Goal: Task Accomplishment & Management: Manage account settings

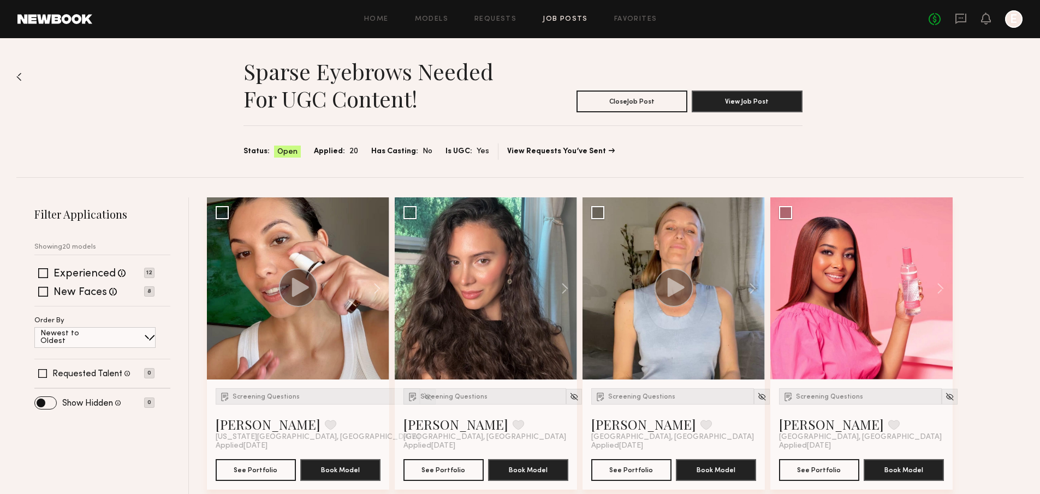
click at [953, 16] on div "No fees up to $5,000 E" at bounding box center [975, 18] width 94 height 17
click at [955, 17] on icon at bounding box center [961, 19] width 12 height 12
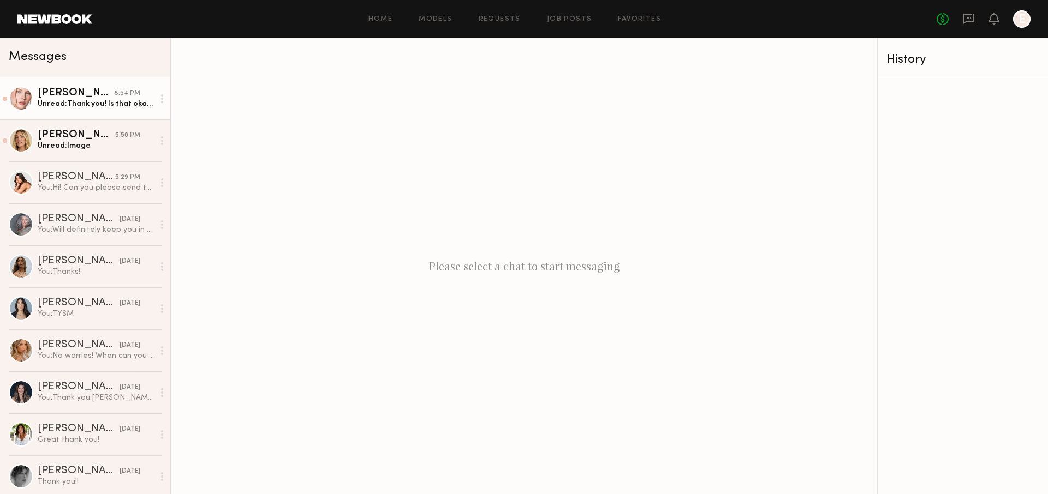
click at [90, 111] on link "[PERSON_NAME] 8:54 PM Unread: Thank you! Is that okay if we extend the UGC for …" at bounding box center [85, 98] width 170 height 42
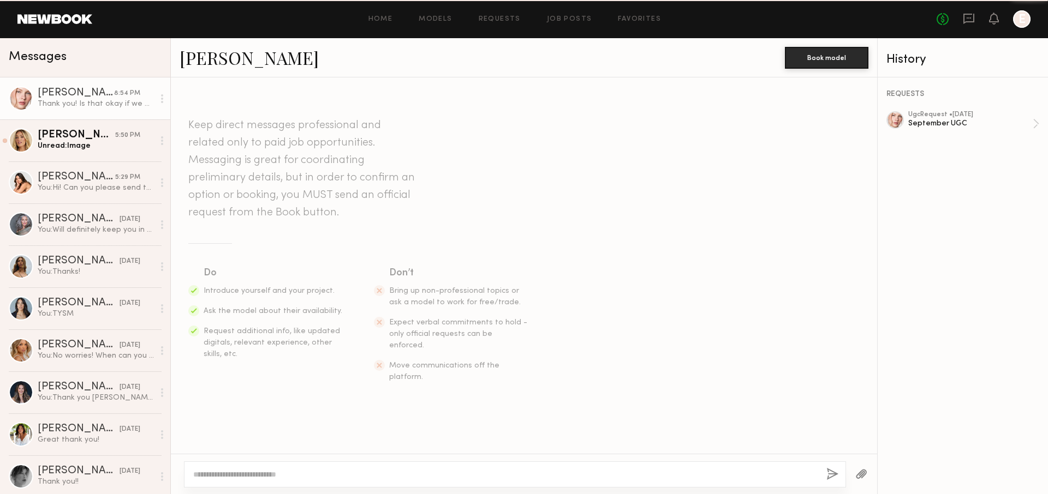
scroll to position [583, 0]
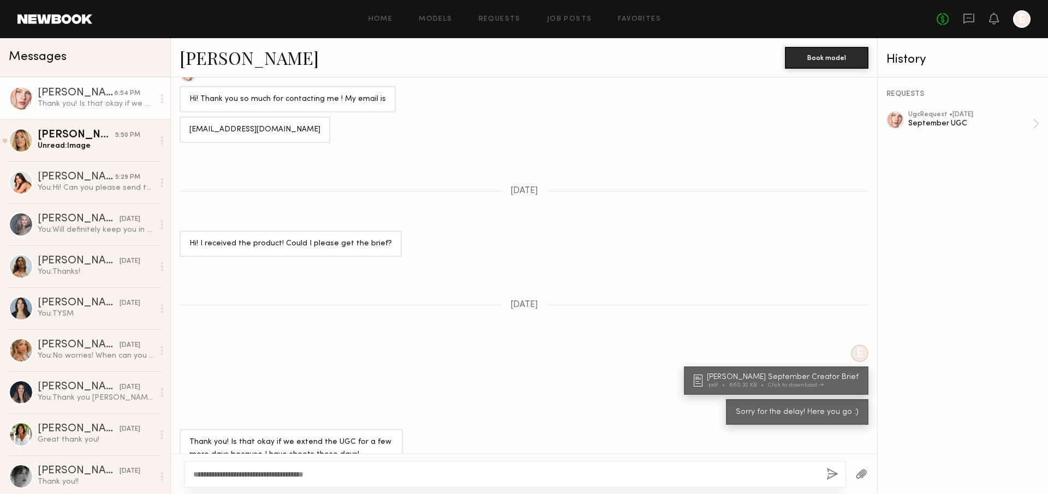
type textarea "**********"
click at [831, 474] on button "button" at bounding box center [832, 475] width 12 height 14
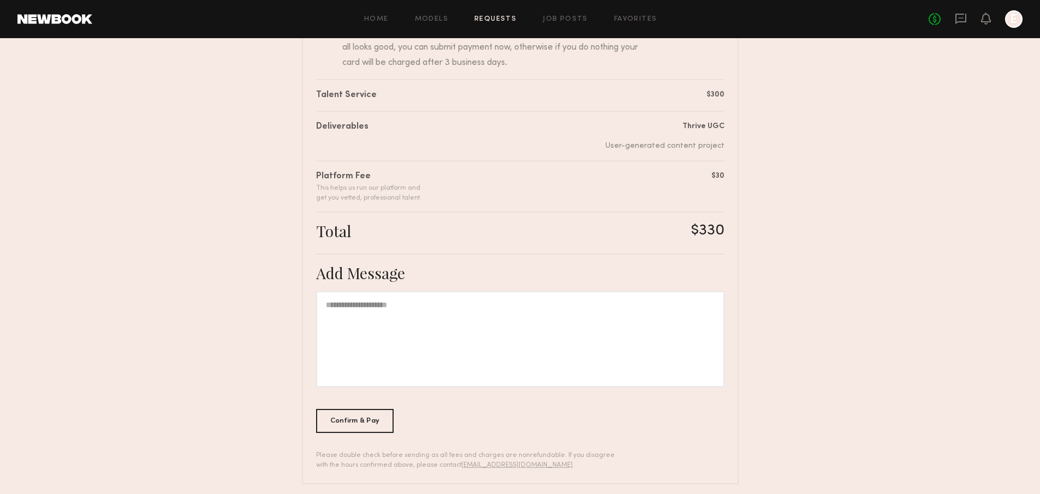
scroll to position [148, 0]
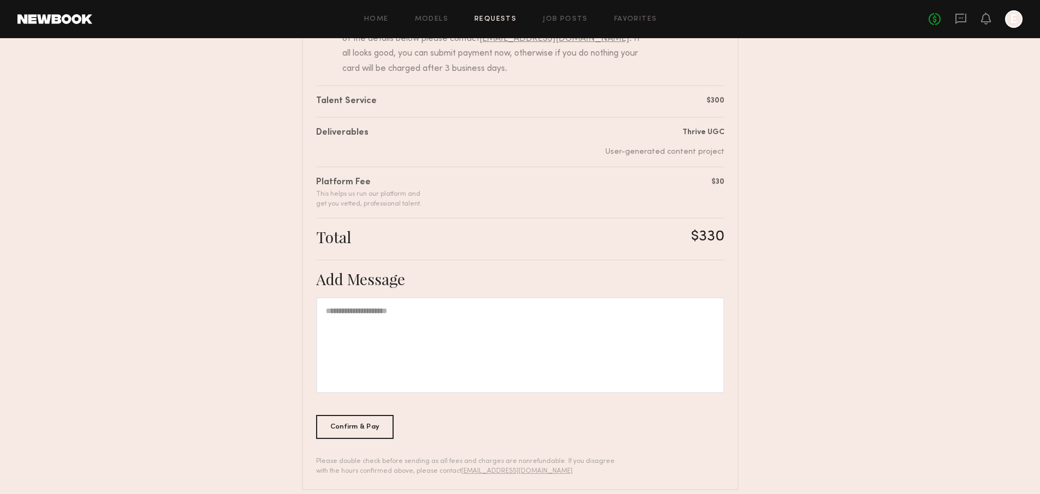
click at [536, 329] on div at bounding box center [520, 345] width 408 height 96
click at [347, 424] on div "Confirm & Pay" at bounding box center [355, 427] width 78 height 24
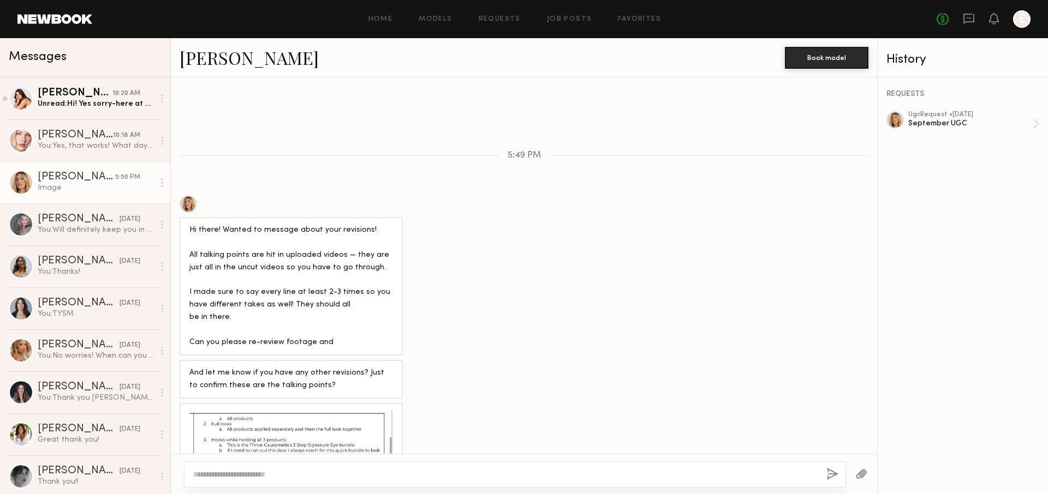
scroll to position [1439, 0]
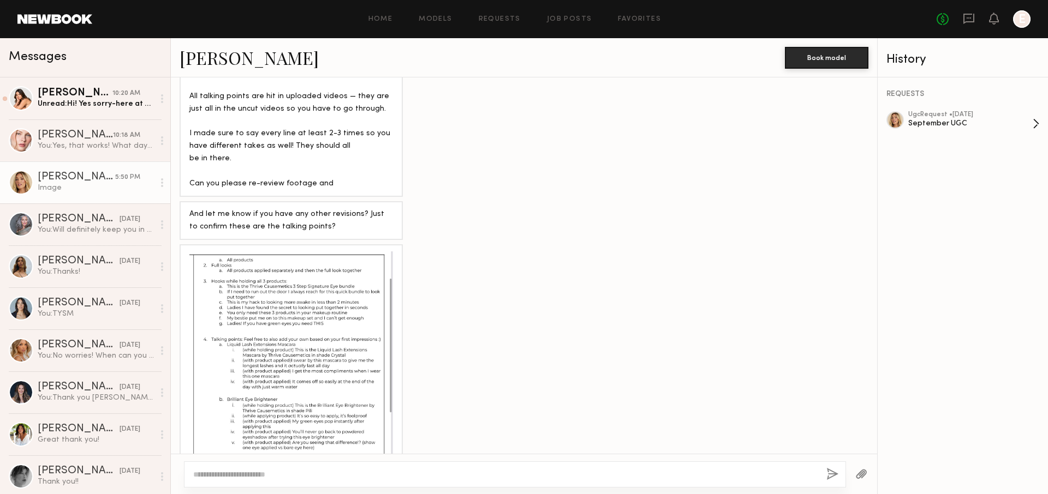
click at [979, 118] on div "September UGC" at bounding box center [970, 123] width 124 height 10
click at [326, 469] on textarea at bounding box center [505, 474] width 624 height 11
type textarea "**********"
click at [833, 473] on button "button" at bounding box center [832, 475] width 12 height 14
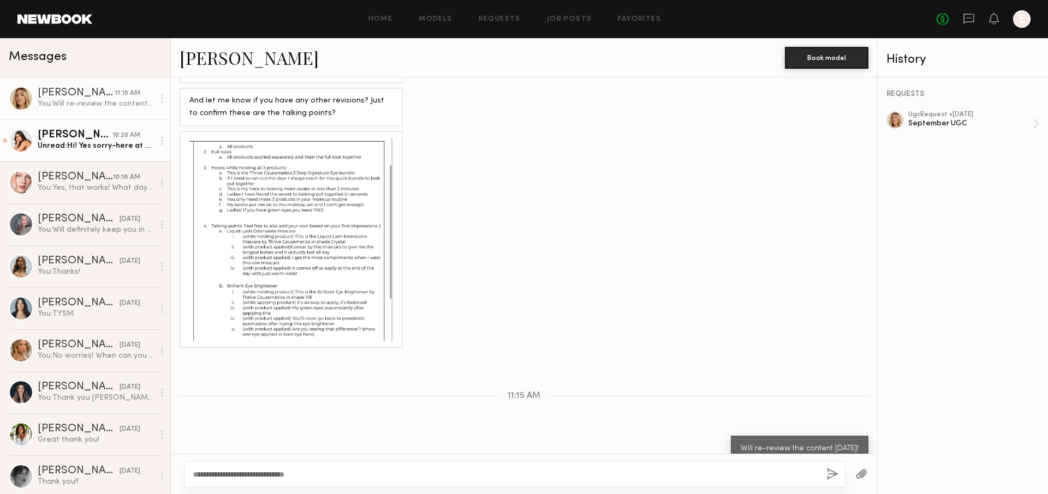
click at [97, 140] on div "[PERSON_NAME]" at bounding box center [75, 135] width 75 height 11
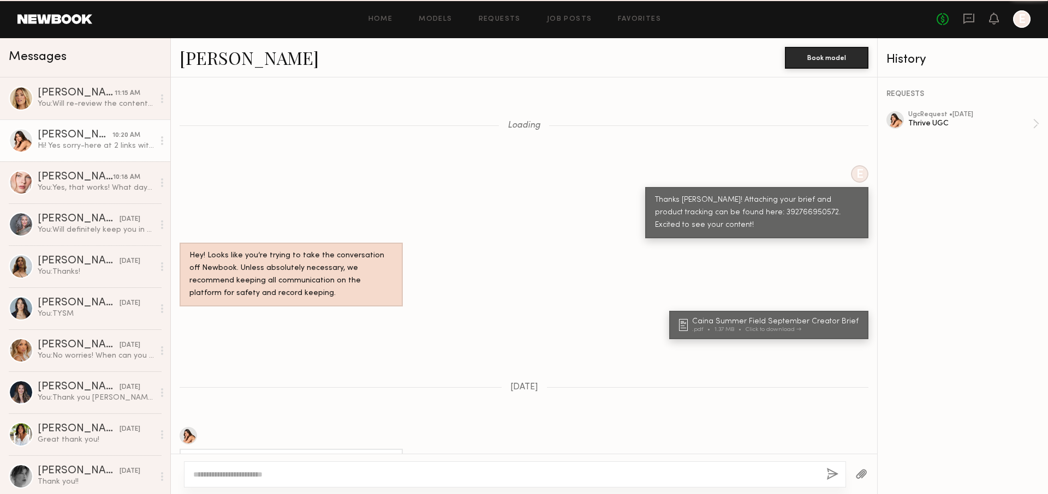
scroll to position [989, 0]
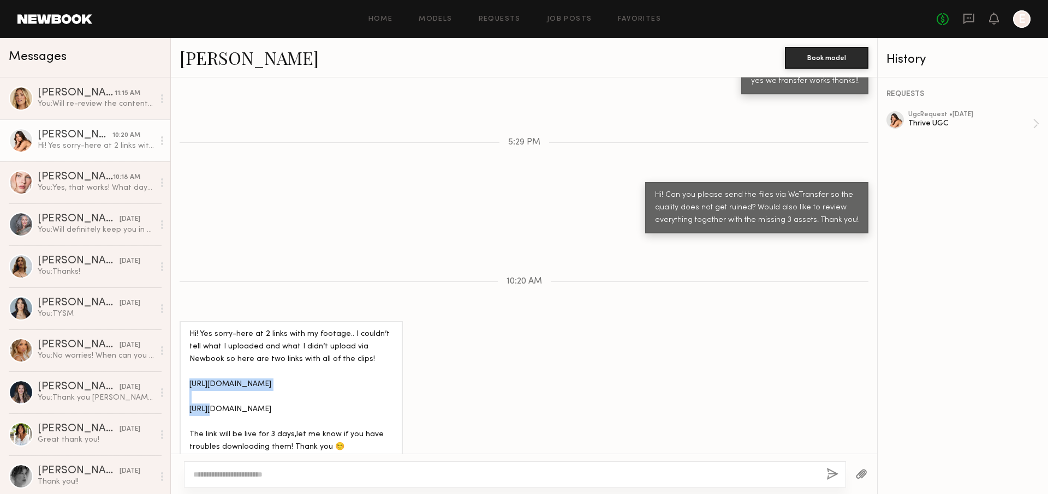
drag, startPoint x: 282, startPoint y: 366, endPoint x: 188, endPoint y: 366, distance: 93.9
click at [188, 366] on div "Hi! Yes sorry-here at 2 links with my footage.. I couldn’t tell what I uploaded…" at bounding box center [291, 390] width 223 height 139
copy div "https://we.tl/t-rFTf4a2dyp"
click at [287, 467] on div at bounding box center [515, 475] width 662 height 26
click at [285, 477] on textarea at bounding box center [505, 474] width 624 height 11
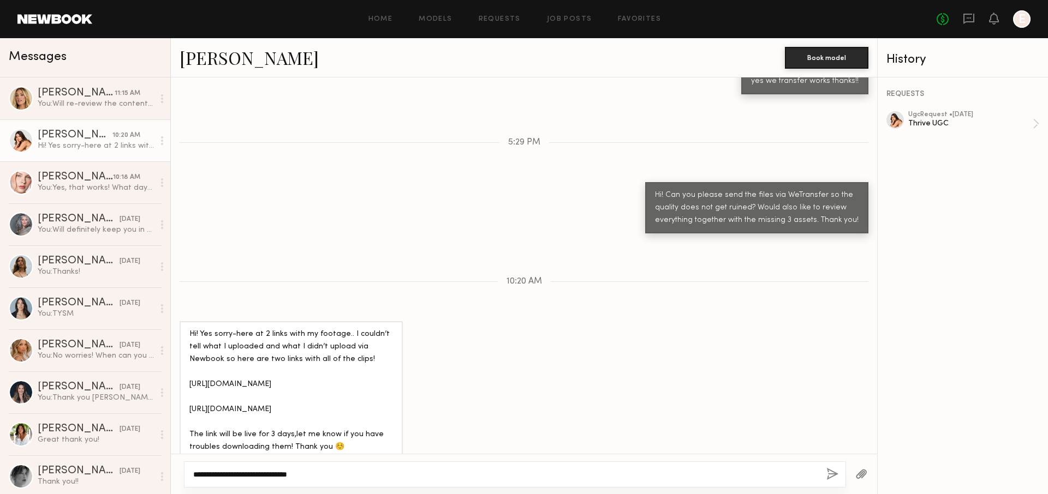
type textarea "**********"
click at [836, 471] on button "button" at bounding box center [832, 475] width 12 height 14
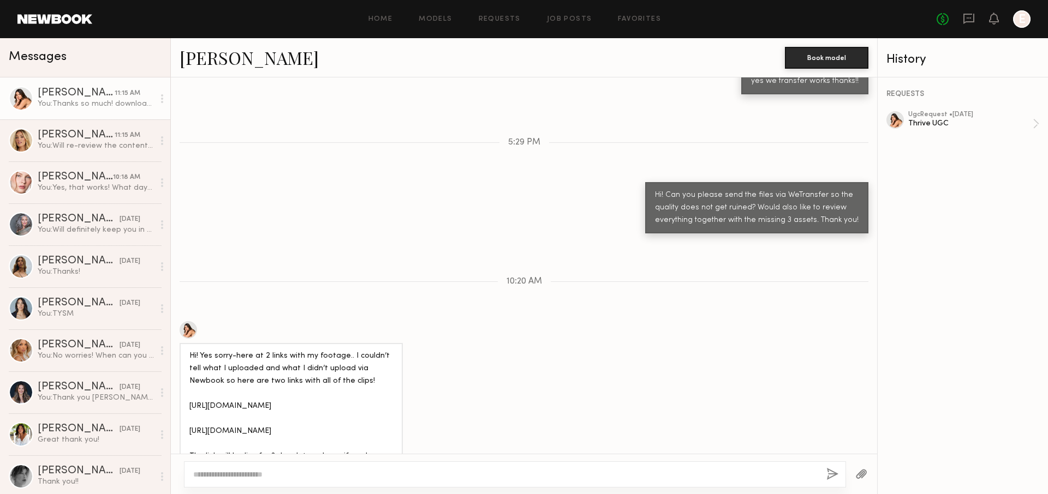
scroll to position [1124, 0]
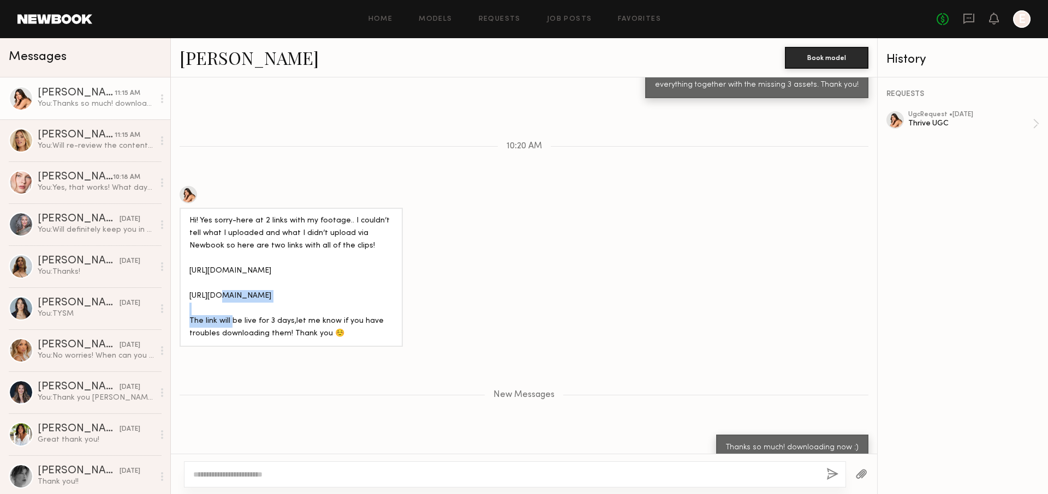
drag, startPoint x: 285, startPoint y: 280, endPoint x: 184, endPoint y: 281, distance: 101.0
click at [184, 281] on div "Hi! Yes sorry-here at 2 links with my footage.. I couldn’t tell what I uploaded…" at bounding box center [291, 277] width 223 height 139
copy div "https://we.tl/t-SF7fnL5ZEy"
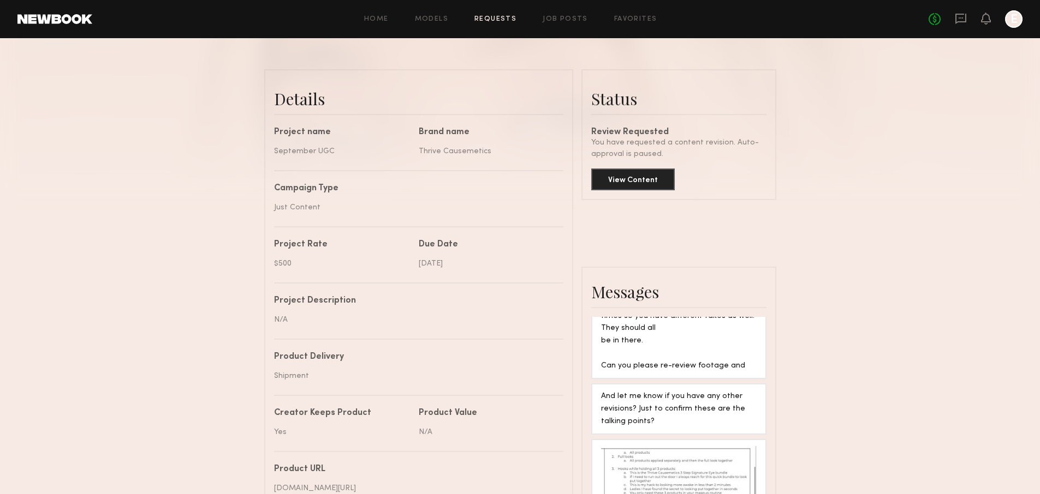
scroll to position [277, 0]
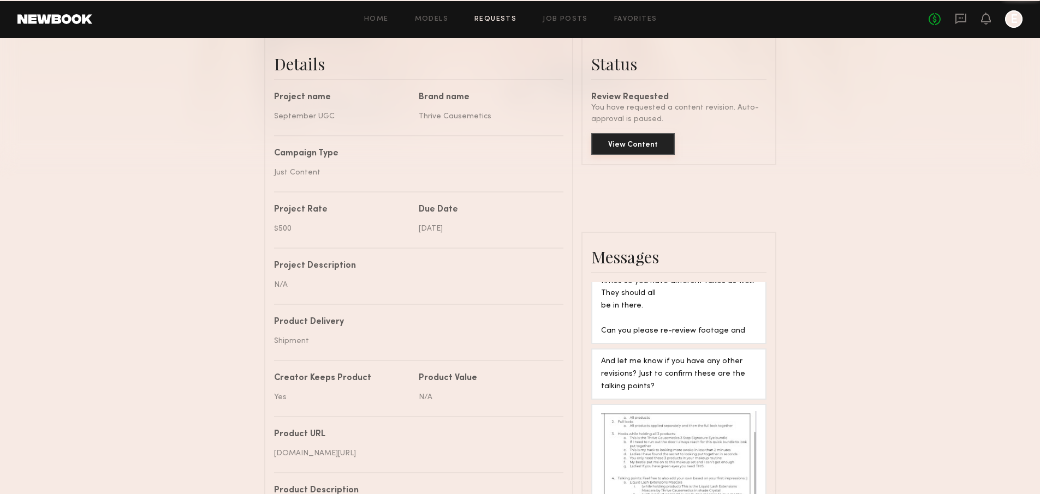
click at [639, 151] on button "View Content" at bounding box center [633, 144] width 84 height 22
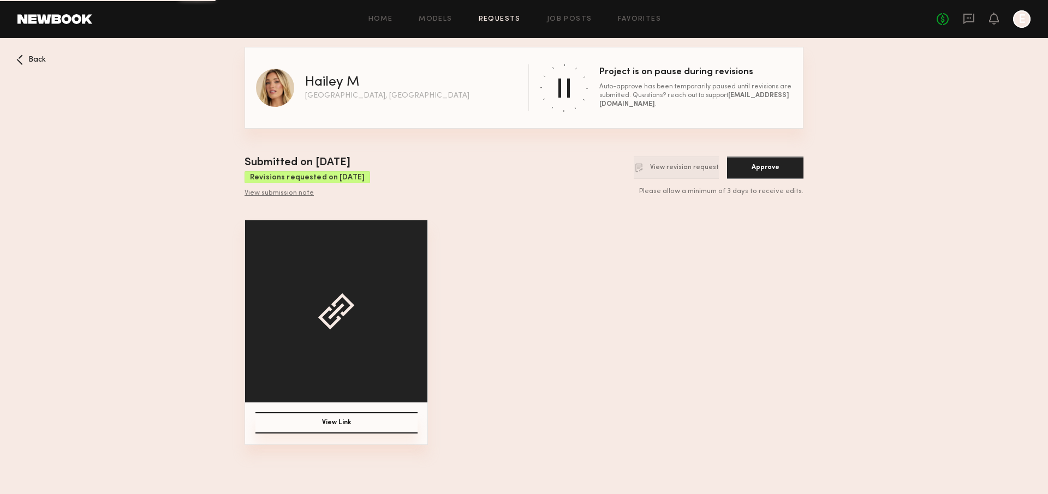
click at [354, 431] on button "View Link" at bounding box center [336, 423] width 162 height 21
